Goal: Task Accomplishment & Management: Complete application form

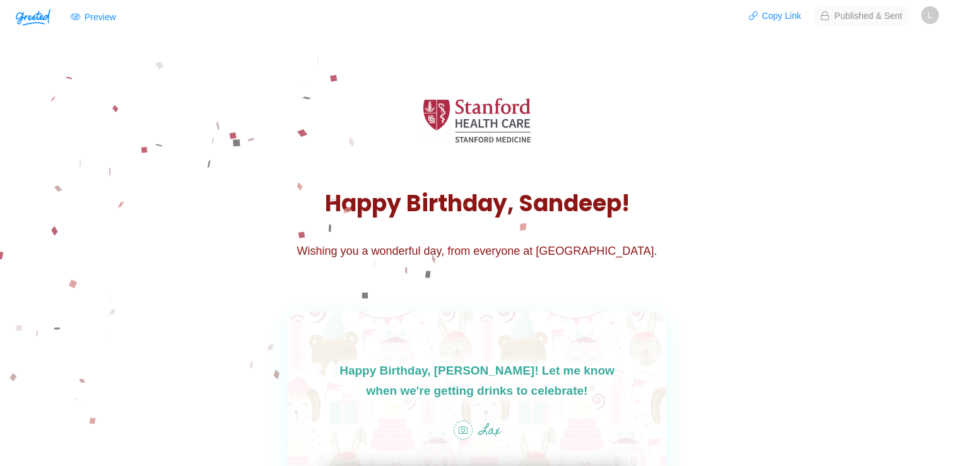
click at [939, 20] on header "Settings Preview Copy Link Published & Sent L" at bounding box center [477, 16] width 954 height 32
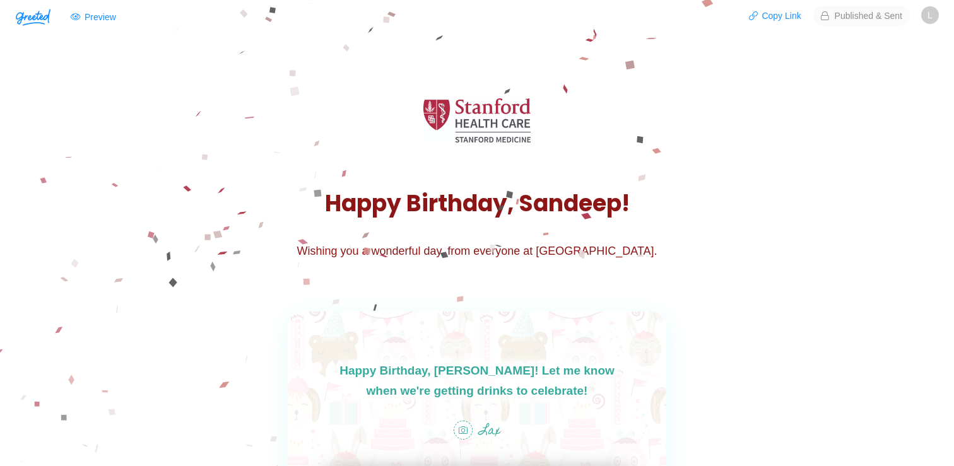
click at [933, 19] on span "L" at bounding box center [930, 15] width 18 height 18
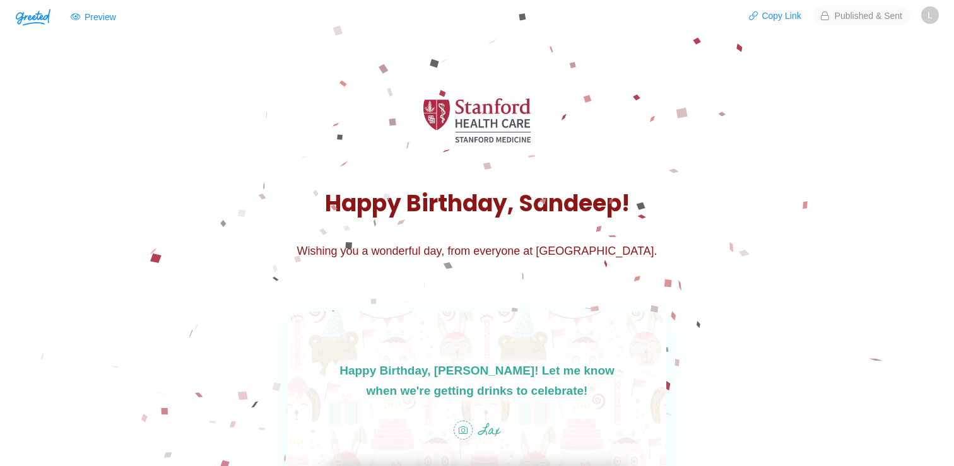
click at [867, 15] on span "Published & Sent" at bounding box center [862, 16] width 97 height 20
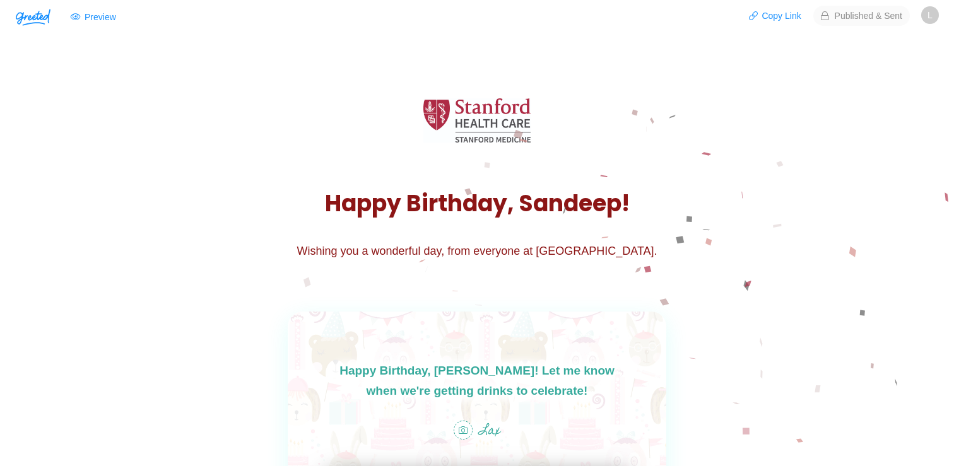
click at [870, 19] on span "Published & Sent" at bounding box center [862, 16] width 97 height 20
click at [49, 25] on img "button" at bounding box center [33, 17] width 35 height 17
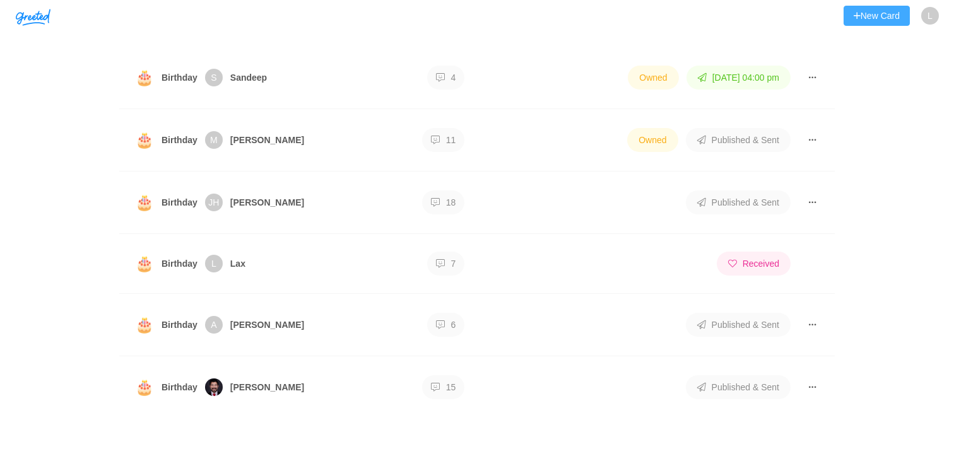
click at [886, 12] on button "New Card" at bounding box center [877, 16] width 66 height 20
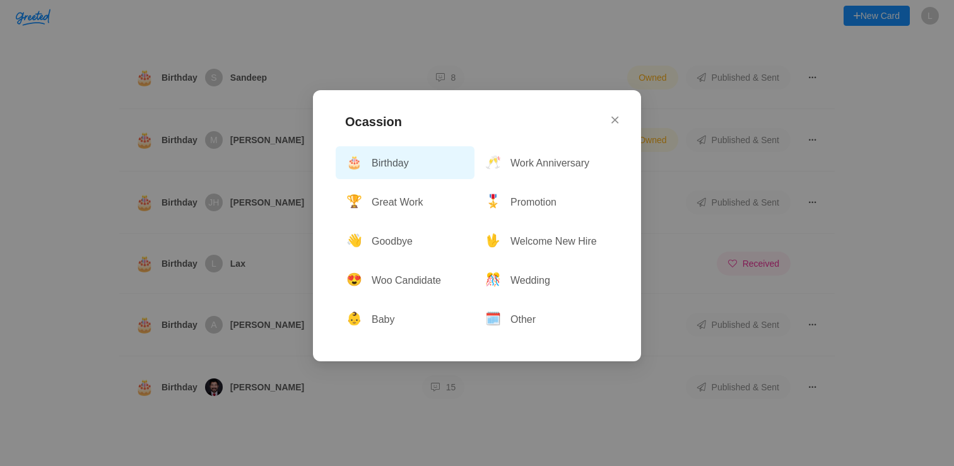
click at [386, 160] on button "🎂 Birthday" at bounding box center [405, 162] width 139 height 33
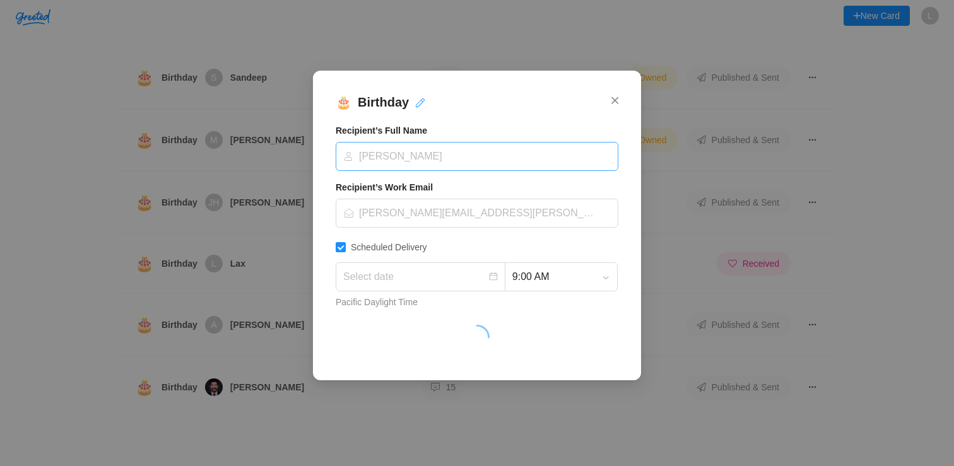
click at [384, 160] on input at bounding box center [472, 157] width 259 height 28
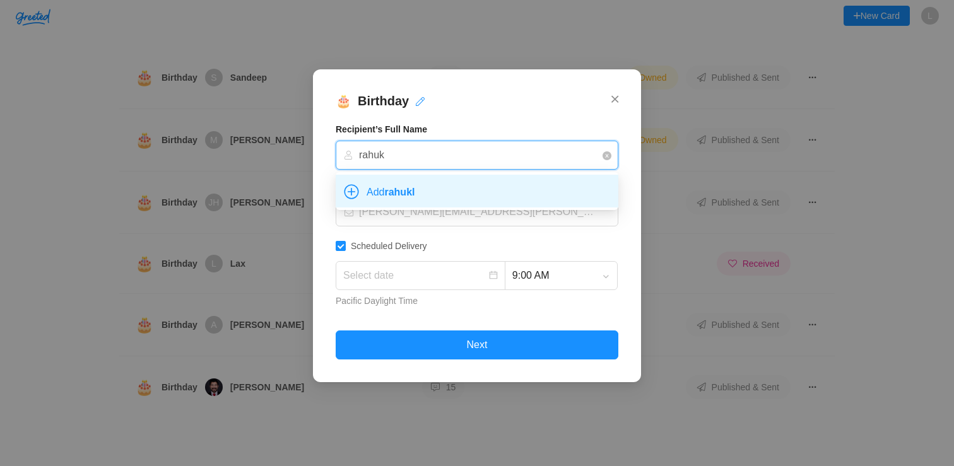
type input "rahu"
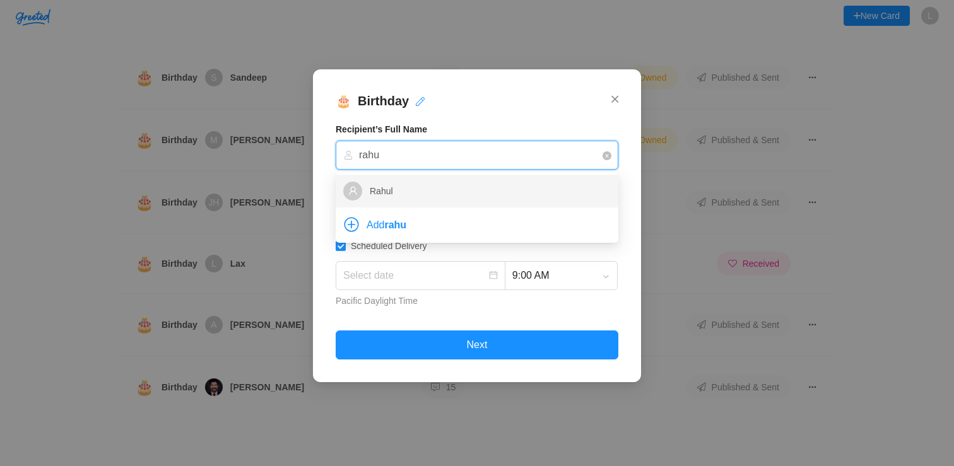
click at [398, 194] on div "Rahul" at bounding box center [477, 191] width 268 height 27
type input "[DATE]"
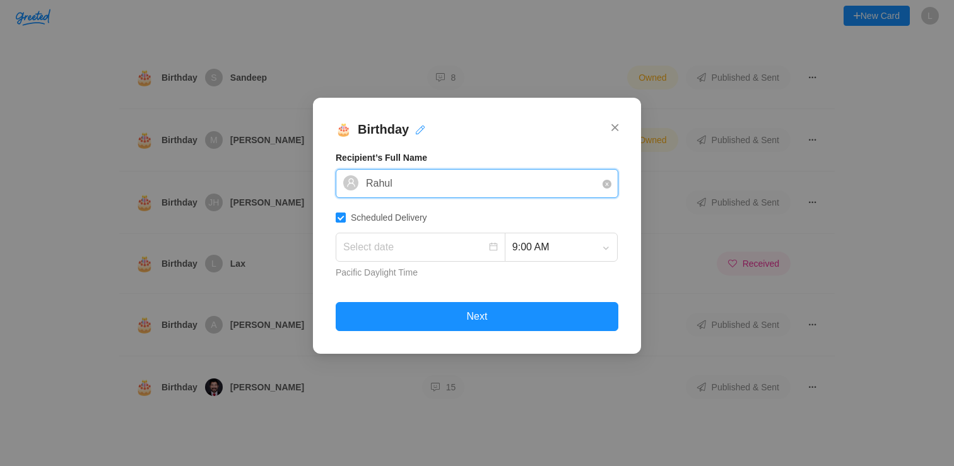
click at [471, 250] on input at bounding box center [414, 247] width 143 height 20
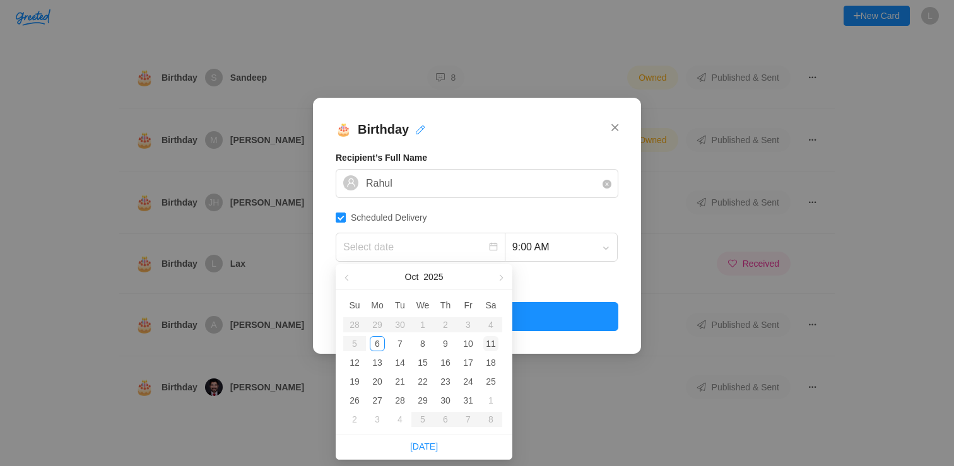
click at [492, 347] on div "11" at bounding box center [490, 343] width 15 height 15
type input "[DATE]"
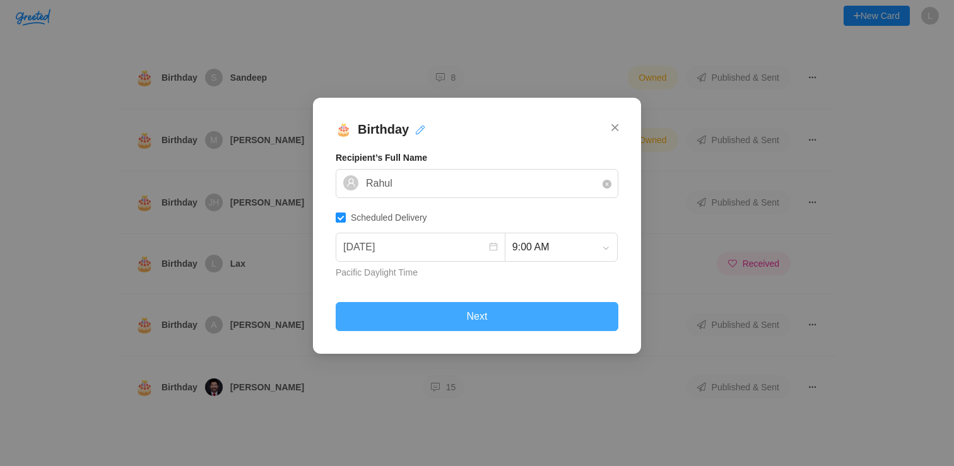
click at [473, 320] on button "Next" at bounding box center [477, 316] width 283 height 29
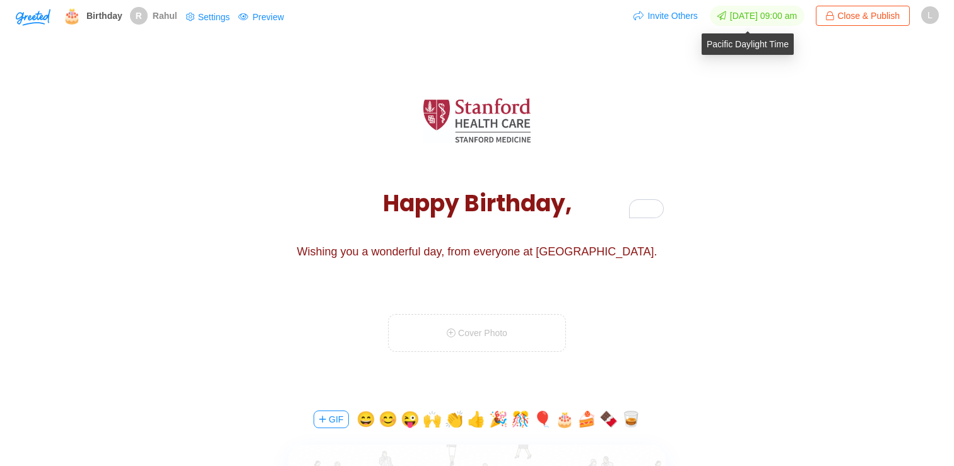
click at [746, 15] on span "[DATE] 09:00 am" at bounding box center [757, 16] width 95 height 20
click at [213, 15] on button "Settings" at bounding box center [208, 17] width 46 height 20
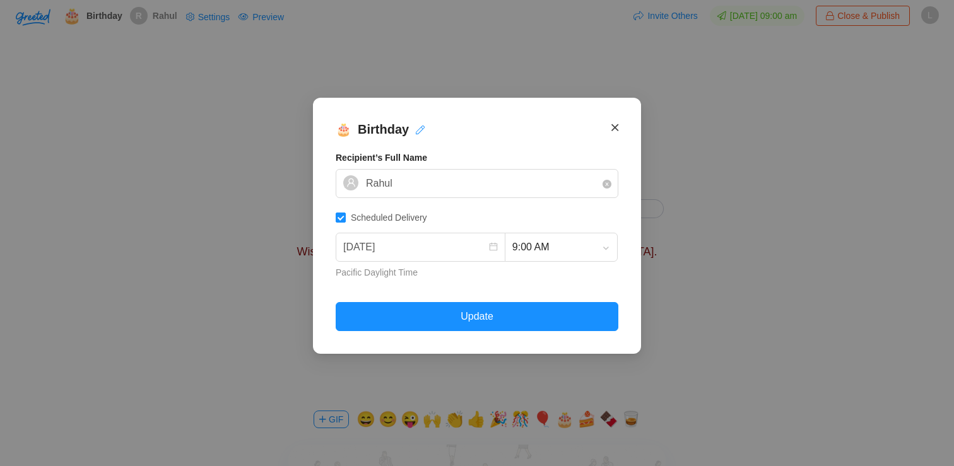
click at [618, 126] on icon "Close" at bounding box center [615, 127] width 7 height 11
